Goal: Obtain resource: Download file/media

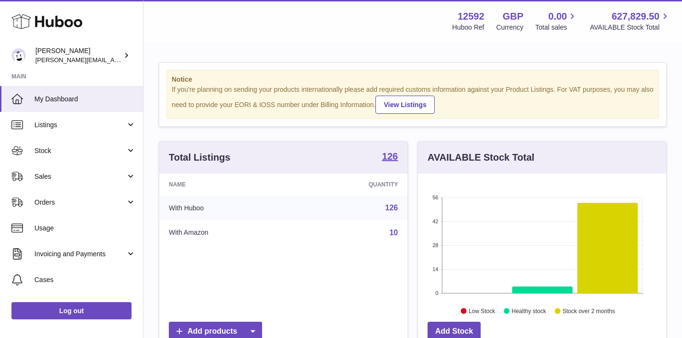
scroll to position [149, 248]
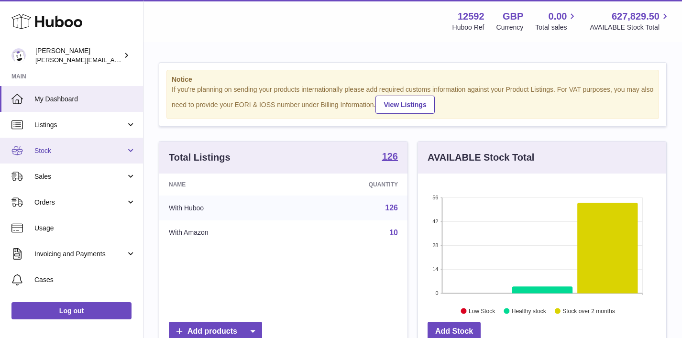
click at [94, 156] on link "Stock" at bounding box center [71, 151] width 143 height 26
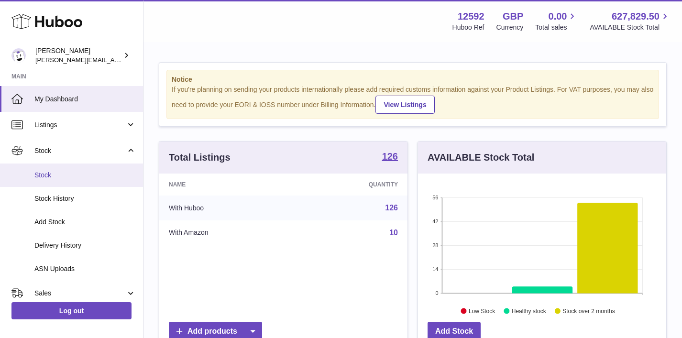
click at [92, 179] on span "Stock" at bounding box center [84, 175] width 101 height 9
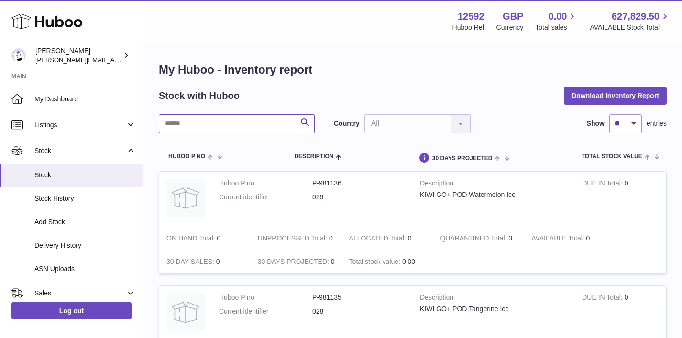
click at [242, 122] on input "text" at bounding box center [237, 123] width 156 height 19
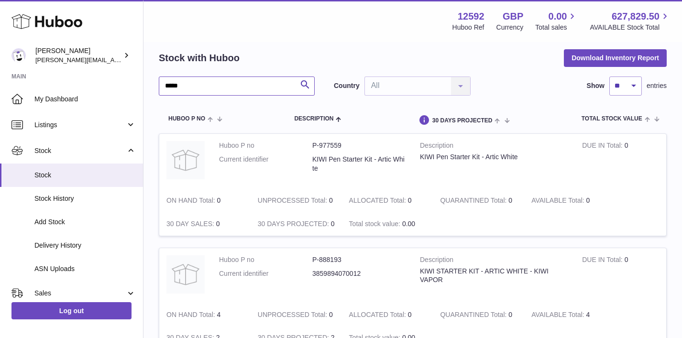
scroll to position [11, 0]
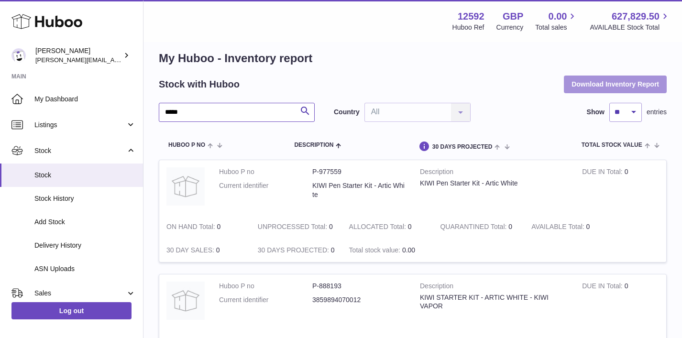
type input "*****"
click at [597, 84] on button "Download Inventory Report" at bounding box center [615, 84] width 103 height 17
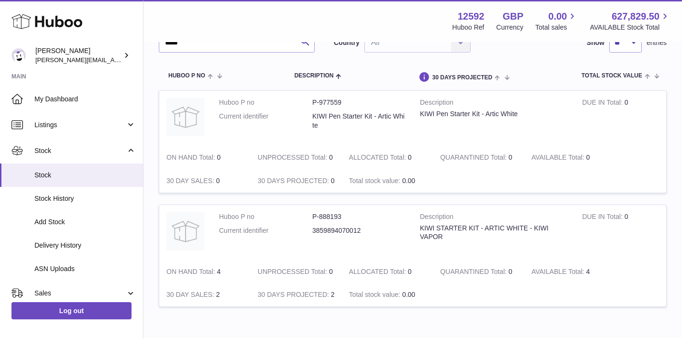
scroll to position [0, 0]
